Goal: Use online tool/utility: Use online tool/utility

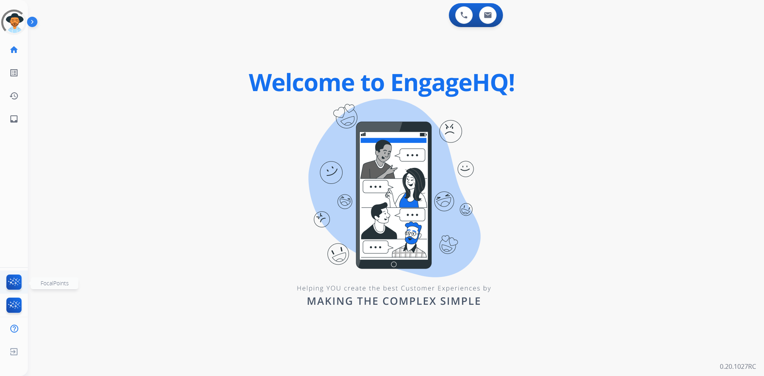
click at [17, 280] on img at bounding box center [14, 284] width 19 height 18
